Goal: Transaction & Acquisition: Purchase product/service

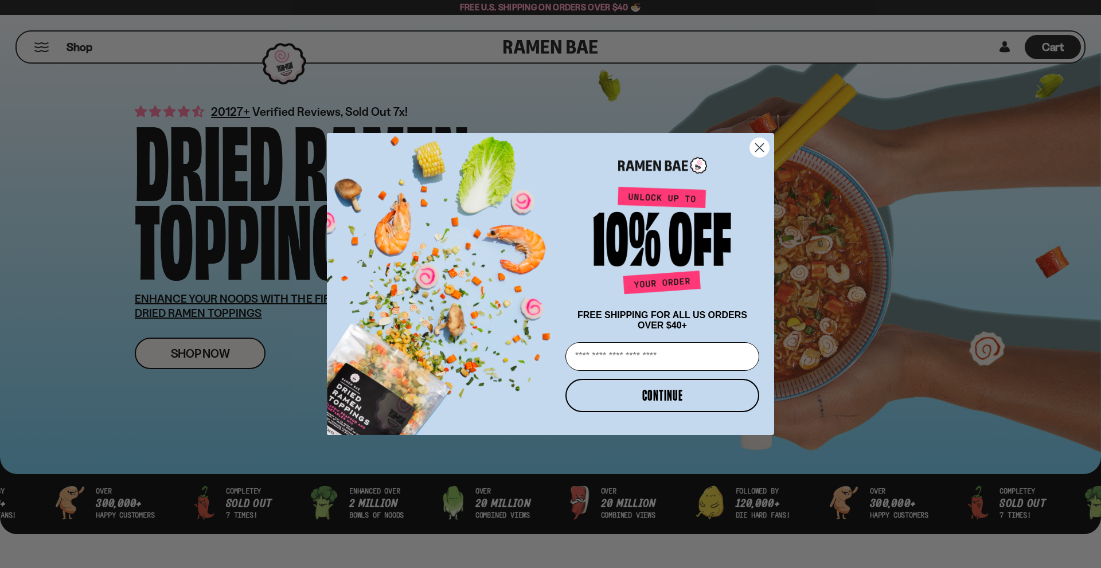
click at [759, 139] on circle "Close dialog" at bounding box center [759, 147] width 19 height 19
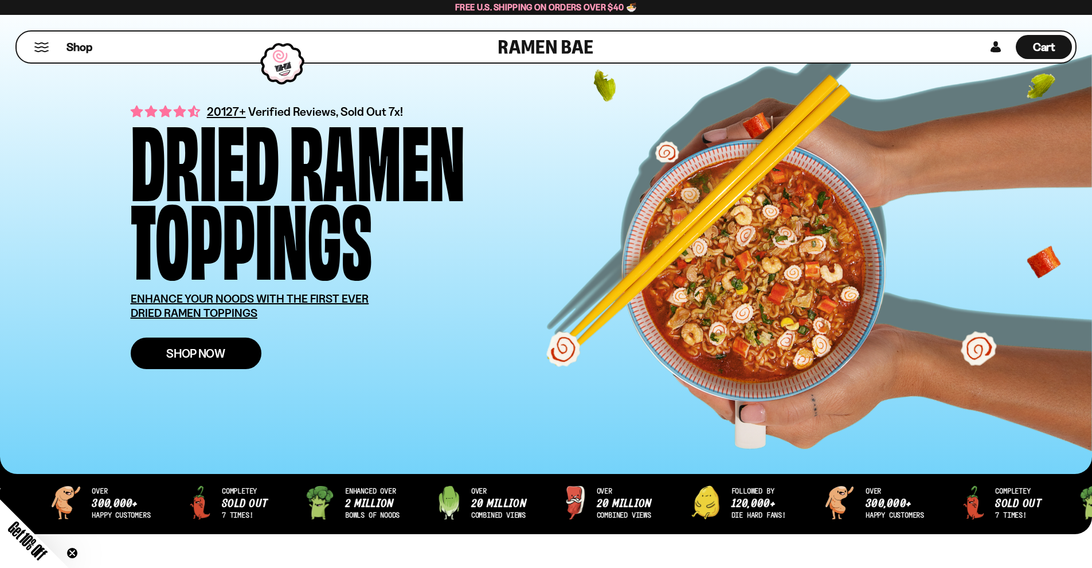
click at [192, 355] on span "Shop Now" at bounding box center [195, 354] width 59 height 12
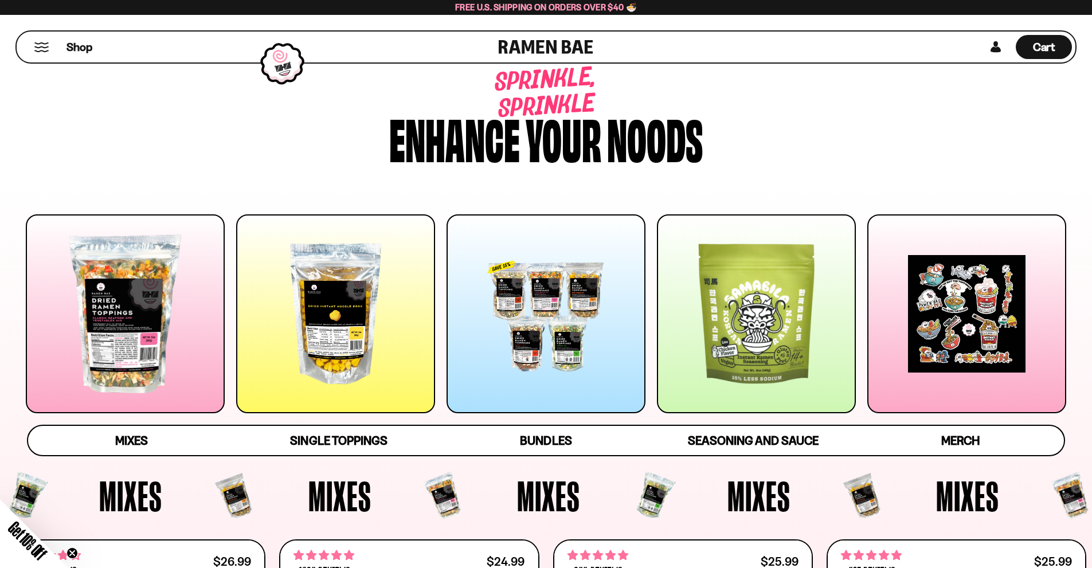
click at [524, 330] on div at bounding box center [546, 313] width 199 height 199
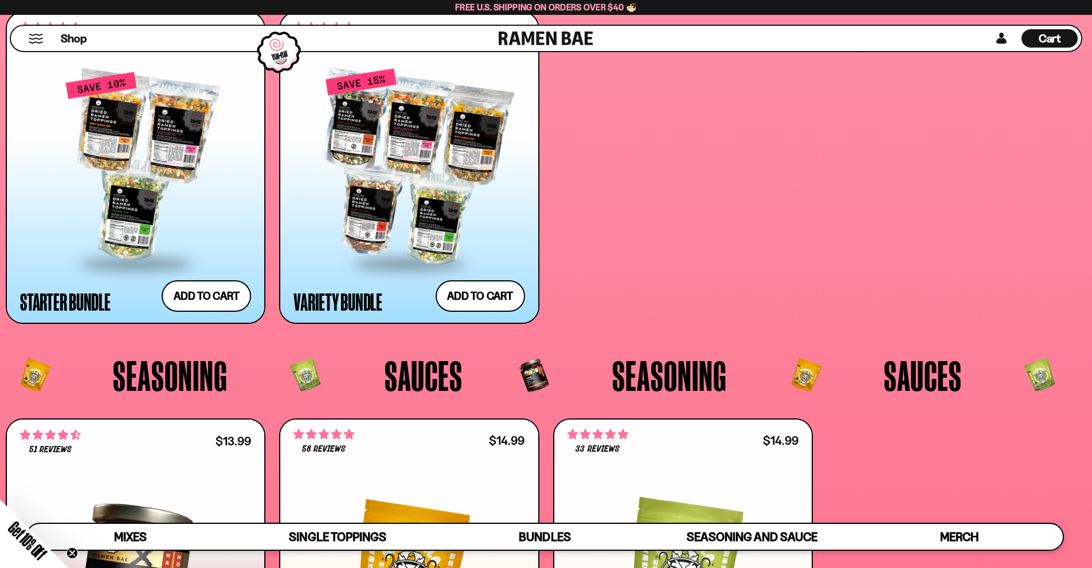
scroll to position [2862, 0]
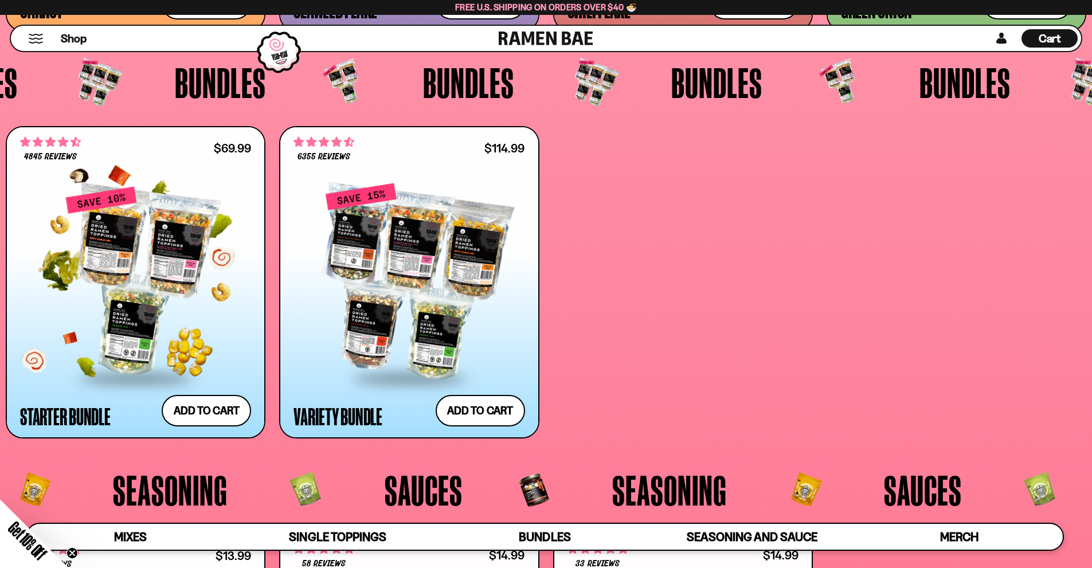
click at [116, 245] on div at bounding box center [135, 282] width 231 height 192
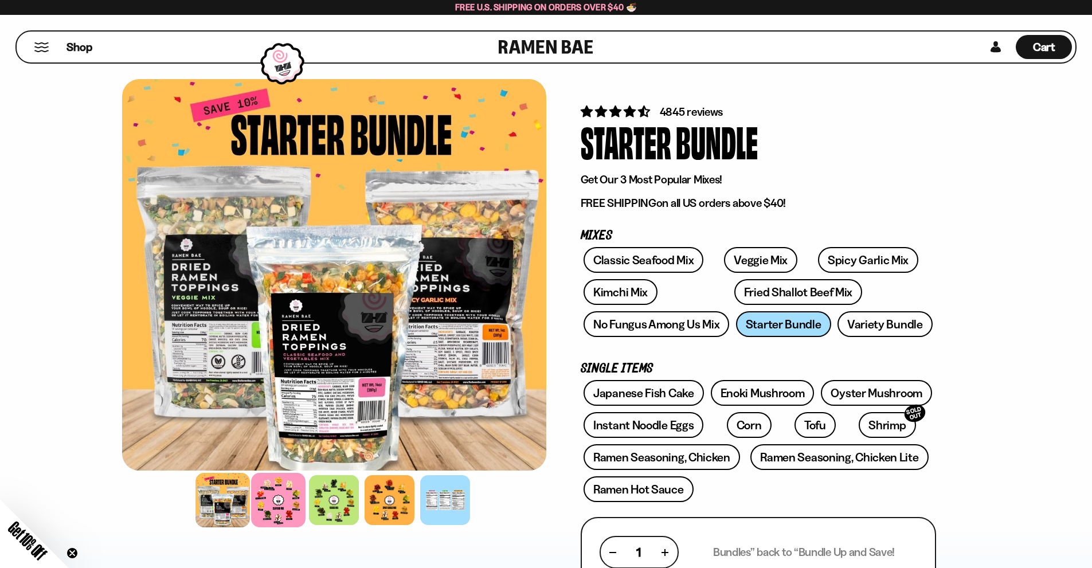
click at [261, 503] on div at bounding box center [278, 500] width 54 height 54
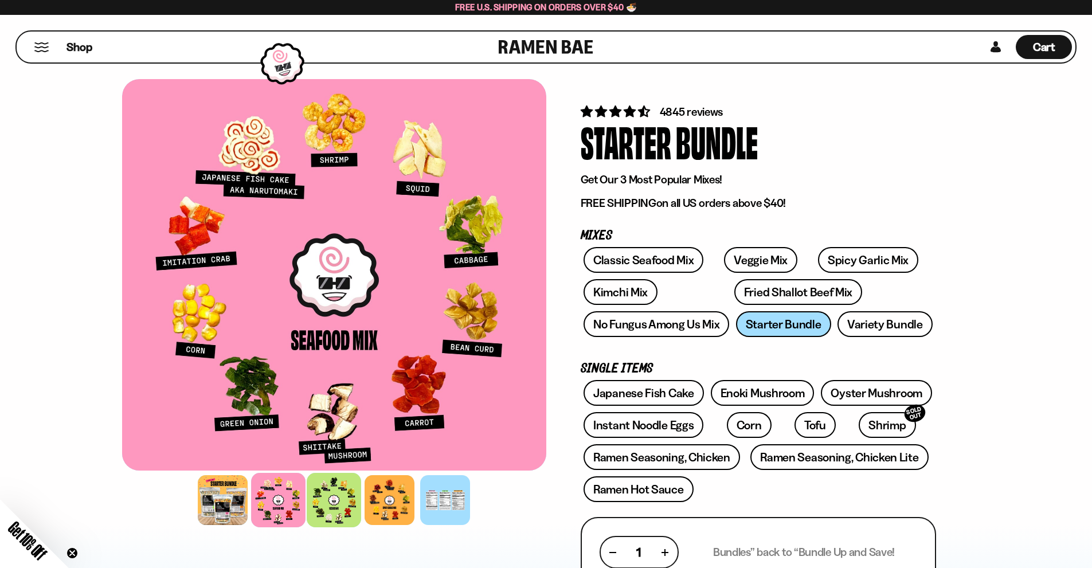
click at [330, 514] on div at bounding box center [334, 500] width 54 height 54
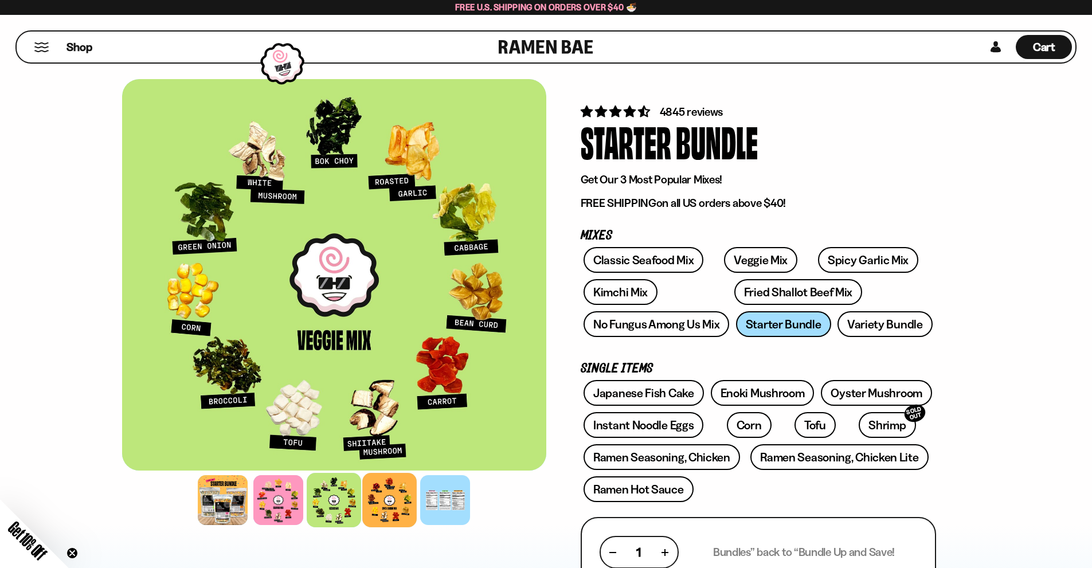
click at [395, 503] on div at bounding box center [389, 500] width 54 height 54
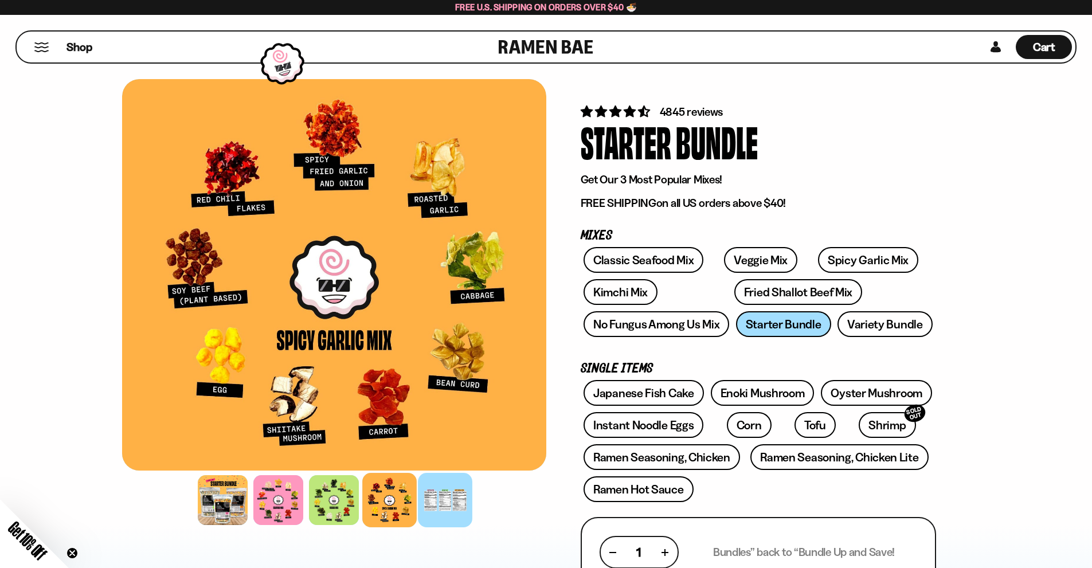
click at [445, 504] on div at bounding box center [445, 500] width 54 height 54
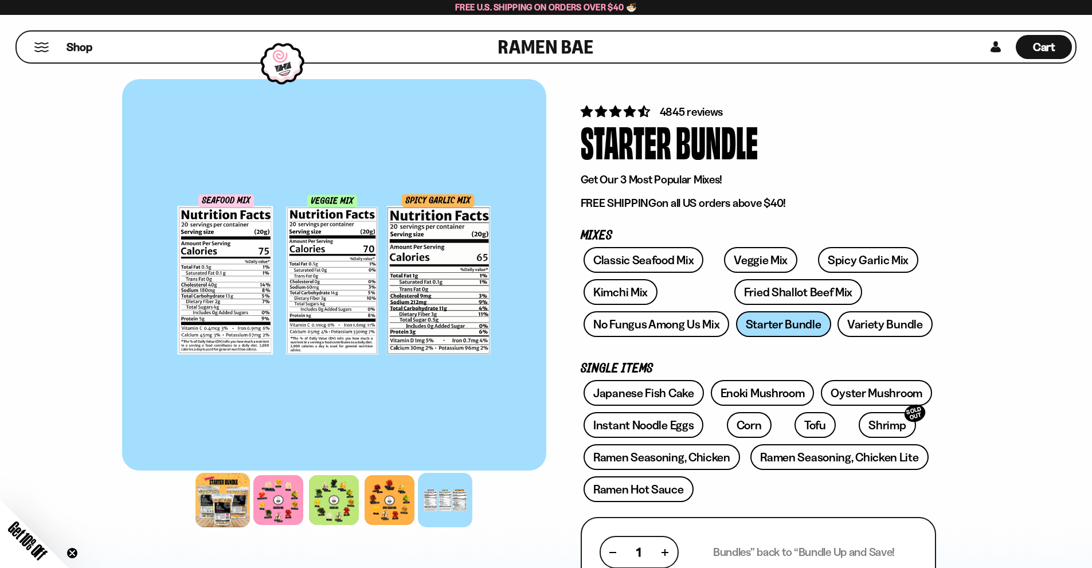
click at [217, 502] on div at bounding box center [223, 500] width 54 height 54
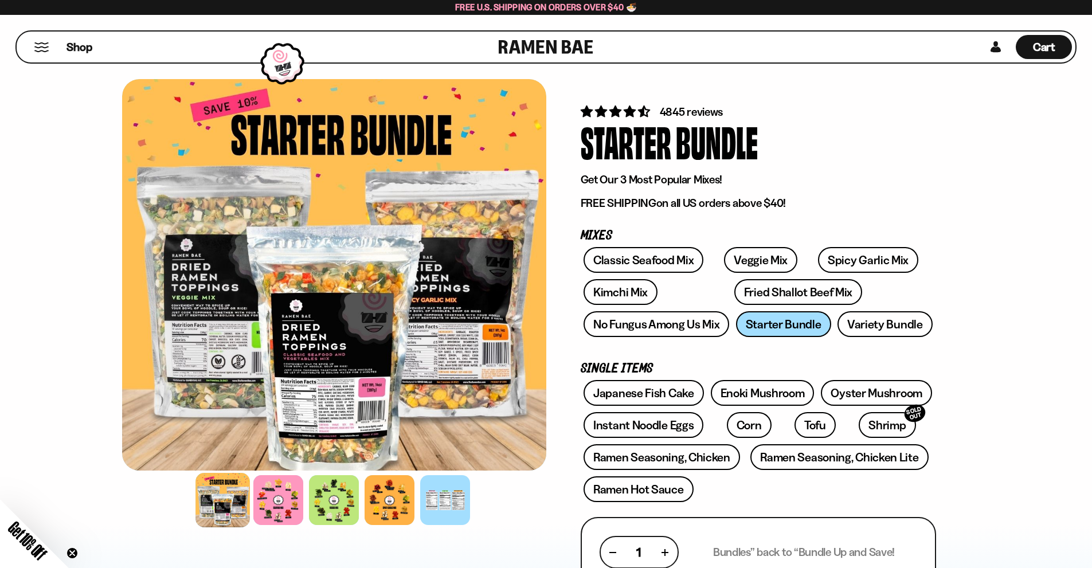
click at [58, 419] on div "FADCB6FD-DFAB-4417-9F21-029242090B77 FADCB6FD-DFAB-4417-9F21-029242090B77 4845 …" at bounding box center [546, 555] width 1092 height 996
